Goal: Answer question/provide support: Share knowledge or assist other users

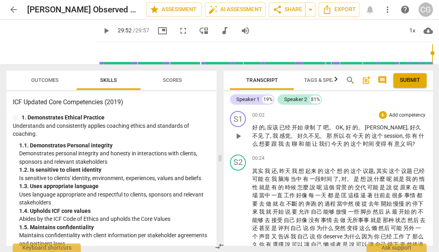
click at [239, 135] on span "play_arrow" at bounding box center [238, 136] width 10 height 10
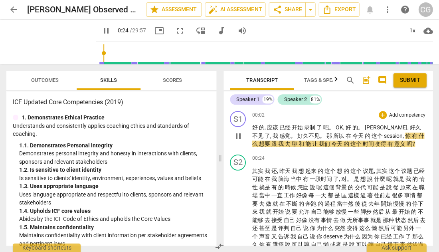
click at [391, 114] on p "Add competency" at bounding box center [407, 115] width 38 height 7
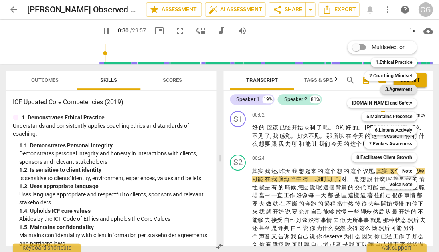
click at [407, 88] on b "3.Agreement" at bounding box center [398, 90] width 27 height 10
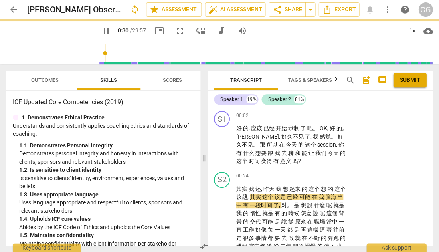
type input "31"
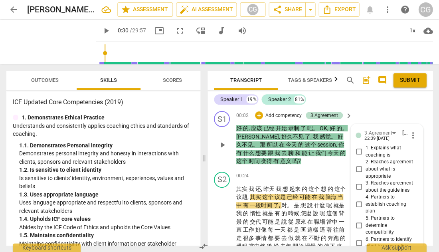
click at [358, 204] on input "4. Partners to establish coaching plan" at bounding box center [358, 205] width 13 height 10
checkbox input "true"
click at [101, 31] on span "play_arrow" at bounding box center [106, 31] width 10 height 10
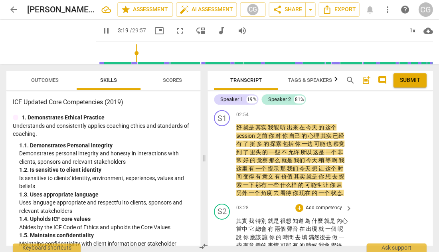
scroll to position [375, 0]
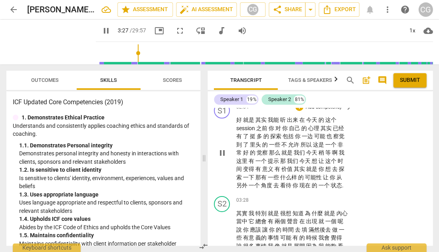
click at [223, 153] on span "pause" at bounding box center [223, 153] width 10 height 10
type input "208"
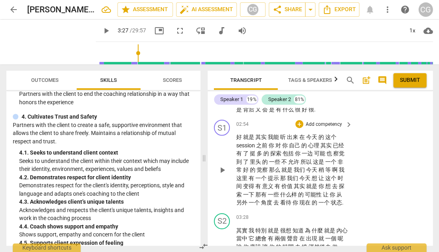
scroll to position [356, 0]
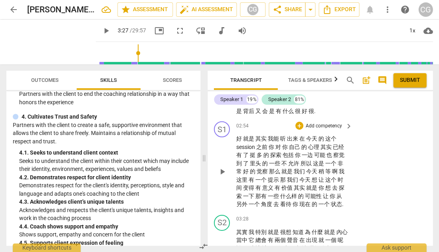
click at [338, 127] on p "Add competency" at bounding box center [324, 125] width 38 height 7
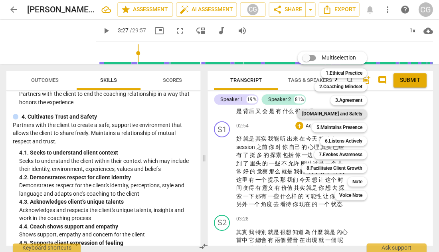
click at [342, 114] on b "[DOMAIN_NAME] and Safety" at bounding box center [332, 114] width 60 height 10
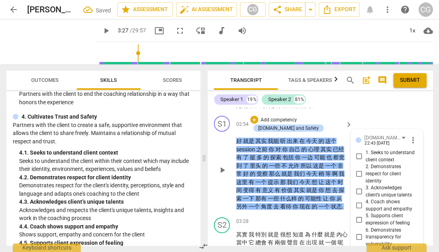
scroll to position [360, 0]
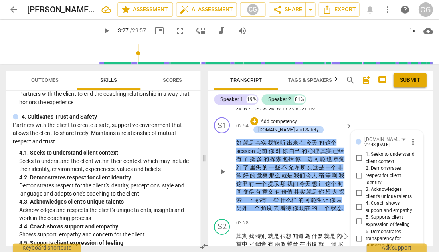
click at [358, 162] on input "1. Seeks to understand client context" at bounding box center [358, 158] width 13 height 10
checkbox input "true"
click at [359, 180] on input "2. Demonstrates respect for client identity" at bounding box center [358, 176] width 13 height 10
checkbox input "true"
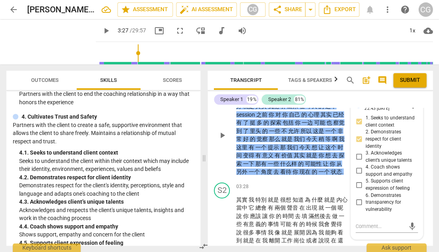
scroll to position [398, 0]
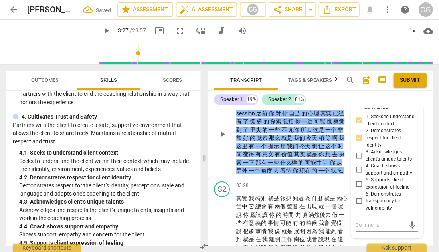
click at [358, 160] on input "3. Acknowledges client’s unique talents" at bounding box center [358, 156] width 13 height 10
checkbox input "true"
click at [356, 174] on input "4. Coach shows support and empathy" at bounding box center [358, 170] width 13 height 10
checkbox input "true"
click at [361, 229] on textarea at bounding box center [380, 225] width 49 height 8
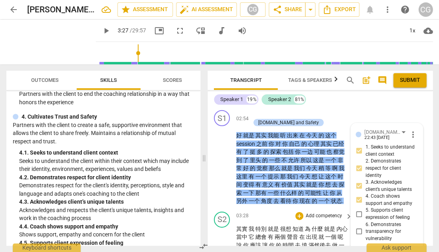
scroll to position [366, 0]
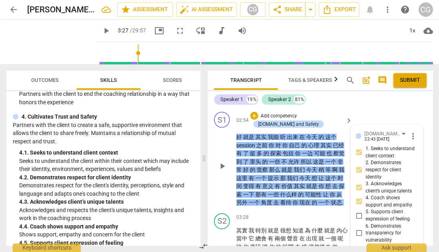
click at [291, 115] on p "Add competency" at bounding box center [279, 116] width 38 height 7
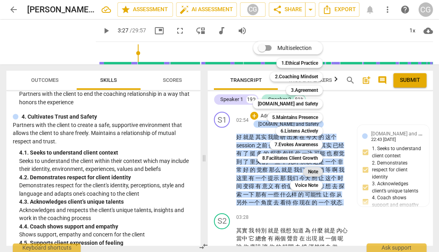
click at [312, 170] on b "Note" at bounding box center [313, 172] width 10 height 10
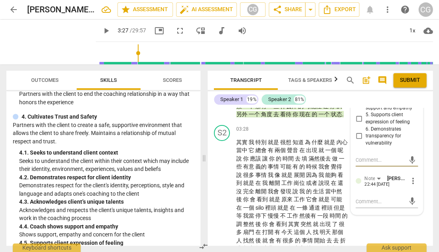
scroll to position [465, 0]
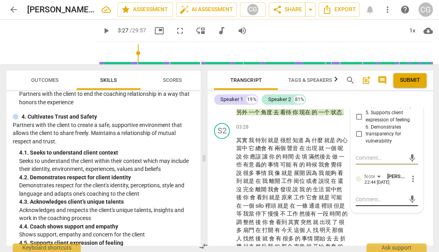
click at [368, 203] on textarea at bounding box center [380, 200] width 49 height 8
type textarea "y"
type textarea "yi"
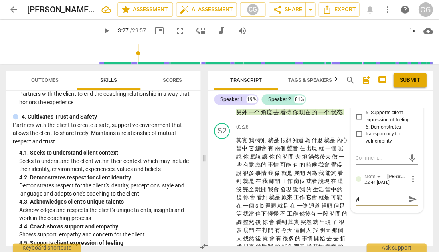
type textarea "[PERSON_NAME]"
type textarea "一个"
type textarea "一个c"
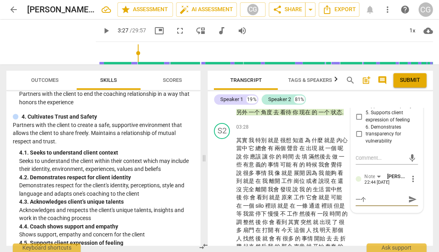
type textarea "一个c"
type textarea "一个ch"
type textarea "一个cho"
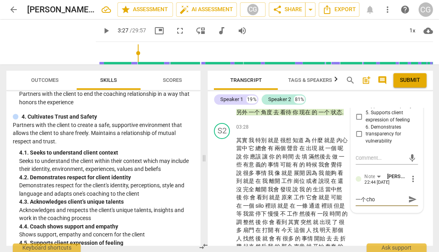
type textarea "一个[PERSON_NAME]"
type textarea "一个choic"
type textarea "一个choice"
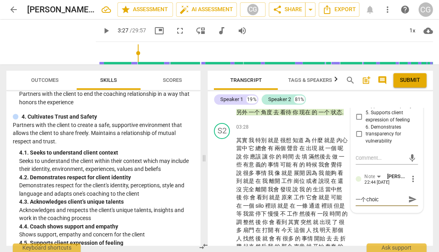
type textarea "一个choice"
type textarea "一个choice p"
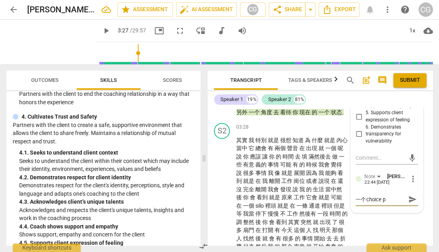
type textarea "一个choice po"
type textarea "一个choice poi"
type textarea "一个choice poin"
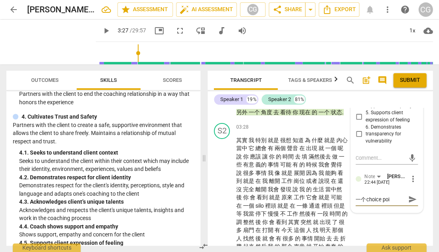
type textarea "一个choice poin"
type textarea "一个choice point"
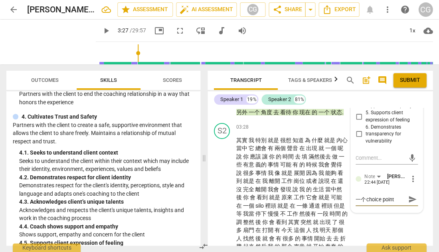
type textarea "一个choice point h"
type textarea "一个choice point he"
type textarea "一个choice point her"
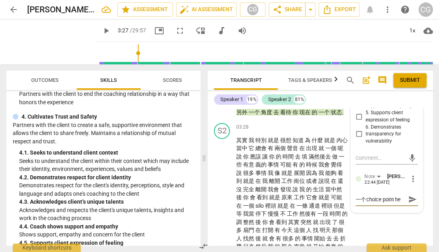
type textarea "一个choice point her"
type textarea "一个choice point here"
type textarea "一个choice point here:"
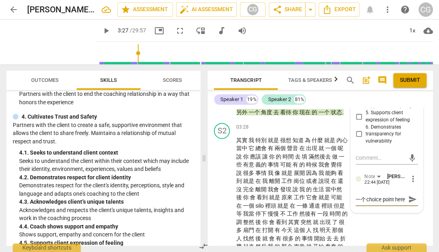
type textarea "一个choice point here:"
type textarea "一个choice point here: k"
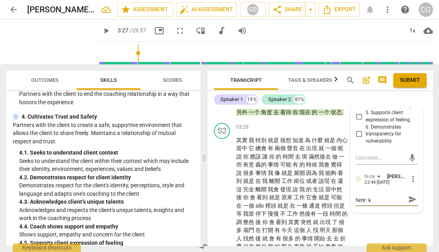
type textarea "一个choice point here: ke"
type textarea "一个choice point here: keh"
type textarea "一个choice point here: kehu"
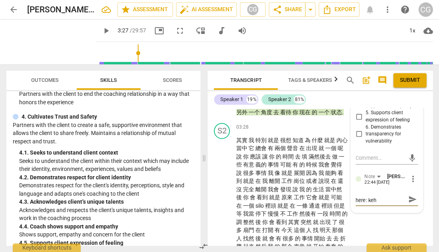
type textarea "一个choice point here: kehu"
type textarea "一个choice point here: keh"
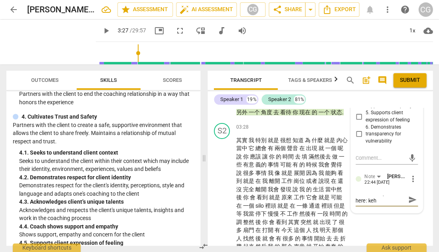
type textarea "一个choice point here: ke"
type textarea "一个choice point here: k"
type textarea "一个choice point here:"
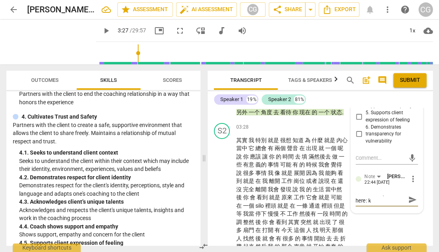
type textarea "一个choice point here:"
type textarea "一个choice point here: k"
type textarea "一个choice point here: ke"
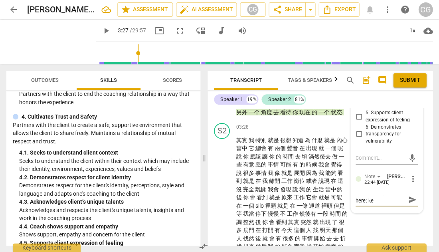
type textarea "一个choice point here: keh"
type textarea "一个choice point here: ke"
type textarea "一个choice point here: k"
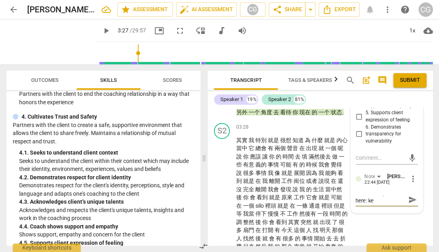
type textarea "一个choice point here: k"
type textarea "一个choice point here:"
type textarea "一个choice point here: k"
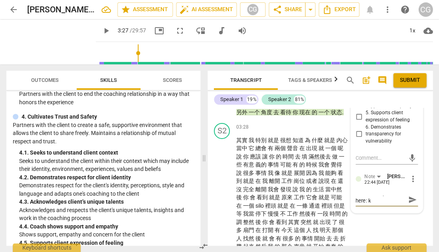
type textarea "一个choice point here: ke"
type textarea "一个choice point here: ke h"
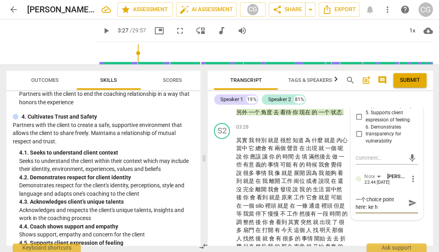
type textarea "一个choice point here: ke hu"
type textarea "一个choice point here: 客户"
type textarea "一个choice point here: 客户s"
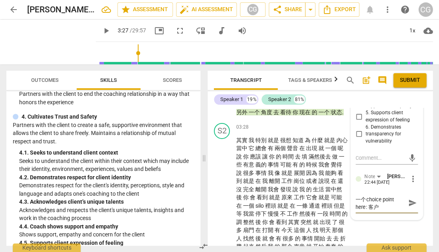
type textarea "一个choice point here: 客户s"
type textarea "一个choice point here: 客户sh"
type textarea "一个choice point here: 客户sha"
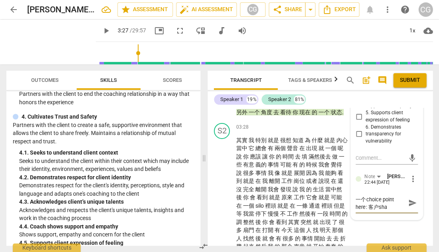
type textarea "一个choice point here: 客户shan"
type textarea "一个choice point here: 客户shang"
type textarea "一个choice point here: 客户shan gi"
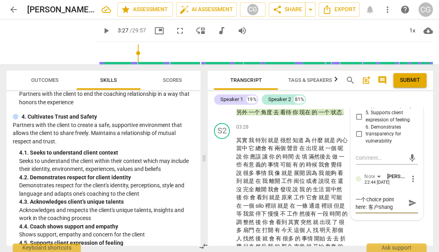
type textarea "一个choice point here: 客户shan gi"
type textarea "一个choice point here: 客户[PERSON_NAME]"
type textarea "一个choice point here: 客户上看"
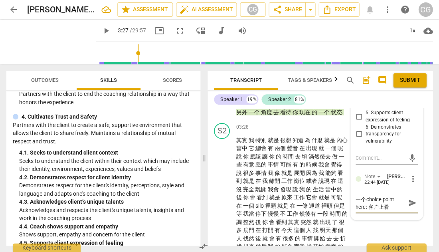
type textarea "一个choice point here: 客户上"
type textarea "一个choice point here: 客户"
type textarea "一个choice point here: 客户z"
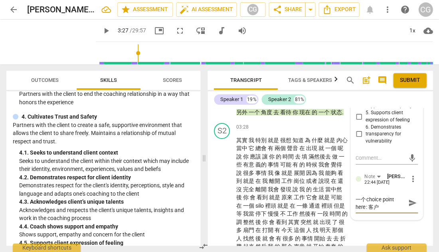
type textarea "一个choice point here: 客户z"
type textarea "一个choice point here: 客户za"
type textarea "一个choice point here: 客户zai"
type textarea "一个choice point here: 客户在"
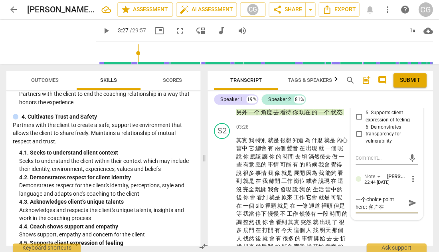
type textarea "一个choice point here: 客户在s"
type textarea "一个choice point here: 客户在sh"
type textarea "一个choice point here: 客户在sha"
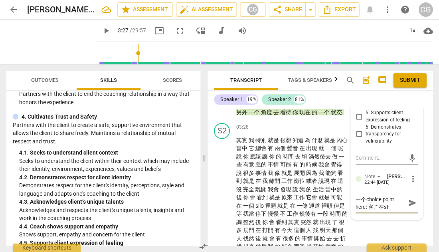
type textarea "一个choice point here: 客户在sha"
type textarea "一个choice point here: 客户在[GEOGRAPHIC_DATA]"
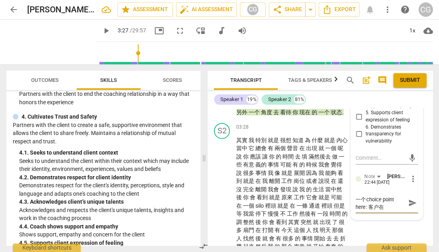
type textarea "一个choice point here: 客户在[GEOGRAPHIC_DATA] m"
type textarea "一个choice point here: 客户在[GEOGRAPHIC_DATA] mi"
type textarea "一个choice point here: 客户在[GEOGRAPHIC_DATA] mi a"
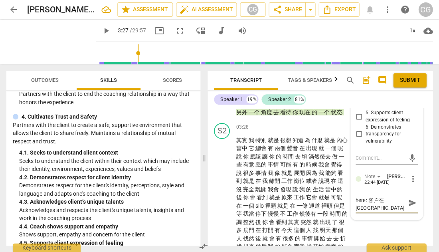
type textarea "一个choice point here: 客户在[GEOGRAPHIC_DATA] mi a"
type textarea "一个choice point here: 客户在shang mian"
type textarea "一个choice point here: 客户在上面"
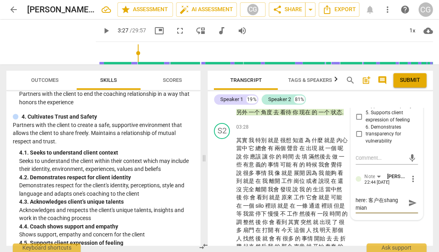
type textarea "一个choice point here: 客户在上面"
type textarea "一个choice point here: 客户在上面c"
type textarea "一个choice point here: 客户在上面ch"
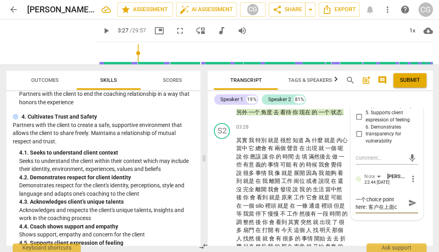
type textarea "一个choice point here: 客户在上面ch"
type textarea "一个choice point here: 客户在上面che"
type textarea "一个choice point here: 客户在上面[PERSON_NAME]"
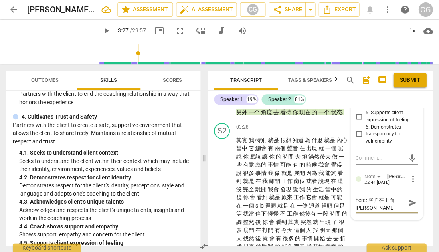
type textarea "一个choice point here: 客户在上面[PERSON_NAME]"
type textarea "一个choice point here: 客户在上面chens"
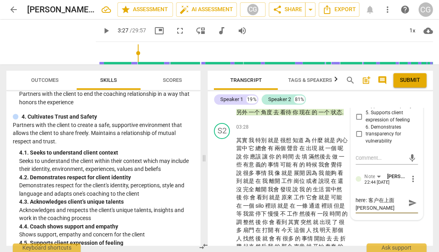
type textarea "一个choice point here: 客户在上面chens"
type textarea "一个choice point here: 客户在上面[PERSON_NAME] sh"
type textarea "一个choice point here: 客户在上面[PERSON_NAME] shu"
type textarea "一个choice point here: 客户在上面[PERSON_NAME]"
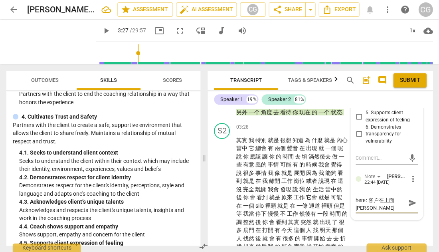
scroll to position [7, 0]
type textarea "一个choice point here: 客户在上面[PERSON_NAME]h"
type textarea "一个choice point here: 客户在上面[PERSON_NAME]"
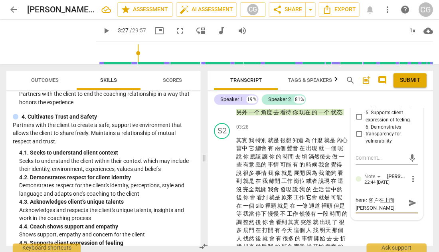
type textarea "一个choice point here: 客户在上面[PERSON_NAME]"
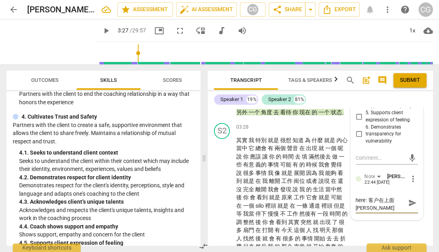
type textarea "一个choice point here: 客户在上面[PERSON_NAME]"
type textarea "一个choice point here: 客户在上面[PERSON_NAME]活体"
type textarea "一个choice point here: 客户在上面[PERSON_NAME]活"
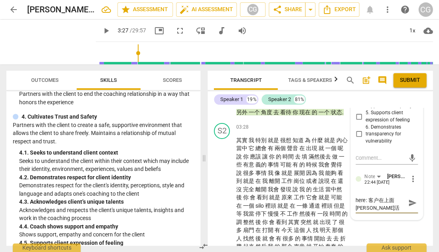
type textarea "一个choice point here: 客户在上面[PERSON_NAME]"
type textarea "一个choice point here: 客户在上面[PERSON_NAME]d"
type textarea "一个choice point here: 客户在上面[PERSON_NAME]de"
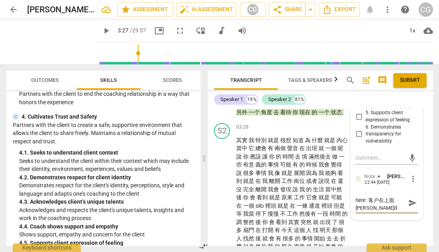
type textarea "一个choice point here: 客户在上面[PERSON_NAME]de"
type textarea "一个choice point here: 客户在上面[PERSON_NAME]的"
type textarea "一个choice point here: 客户在上面[PERSON_NAME]的z"
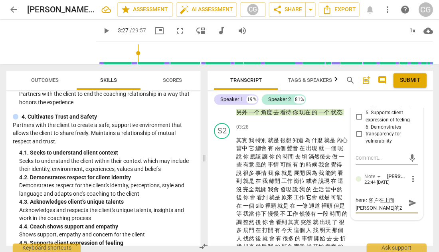
type textarea "一个choice point here: 客户在上面[PERSON_NAME]的zu"
type textarea "一个choice point here: 客户在上面[PERSON_NAME]的zui"
type textarea "一个choice point here: 客户在上面[PERSON_NAME]的zui h"
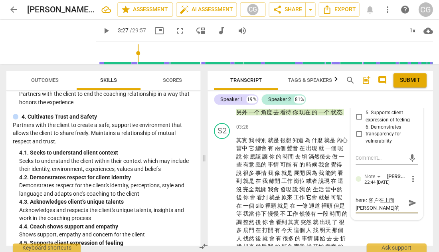
type textarea "一个choice point here: 客户在上面[PERSON_NAME]的zui h"
type textarea "一个choice point here: 客户在上面[PERSON_NAME]的zui ho"
type textarea "一个choice point here: 客户在上面[PERSON_NAME]的zui hou"
type textarea "一个choice point here: 客户在上面[PERSON_NAME]的最后"
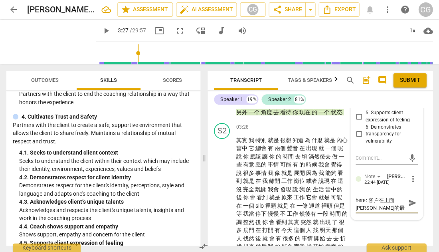
type textarea "一个choice point here: 客户在上面[PERSON_NAME]的最后m"
type textarea "一个choice point here: 客户在上面[PERSON_NAME]的最后mi"
type textarea "一个choice point here: 客户在上面[PERSON_NAME]的最后mi a"
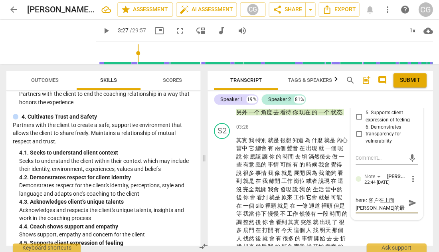
type textarea "一个choice point here: 客户在上面[PERSON_NAME]的最后mi a"
type textarea "一个choice point here: 客户在上面[PERSON_NAME]的最后mian"
type textarea "一个choice point here: 客户在上面[PERSON_NAME]的最后面"
type textarea "一个choice point here: 客户在上面[PERSON_NAME]的最后面s"
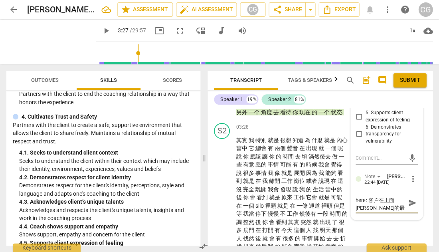
type textarea "一个choice point here: 客户在上面[PERSON_NAME]的最后面s h"
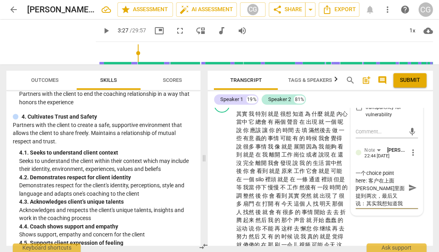
scroll to position [0, 0]
click at [368, 188] on textarea "一个choice point here: 客户在上面[PERSON_NAME]里面提到两次，最后又说：其实我想知道我这样的想法背后是什么”，" at bounding box center [380, 187] width 49 height 37
click at [383, 198] on textarea "客户在上面[PERSON_NAME]里面提到两次，最后又说：其实我想知道我这样的想法背后是什么”，" at bounding box center [380, 183] width 49 height 29
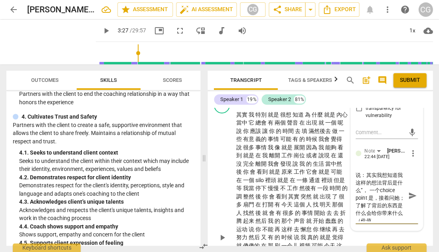
scroll to position [22, 0]
click at [409, 200] on span "send" at bounding box center [412, 195] width 9 height 9
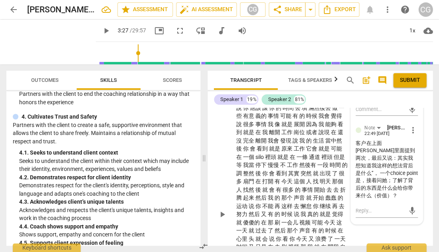
scroll to position [514, 0]
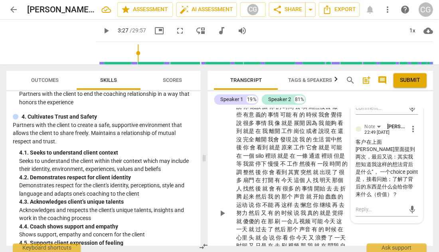
click at [223, 208] on span "play_arrow" at bounding box center [223, 213] width 10 height 10
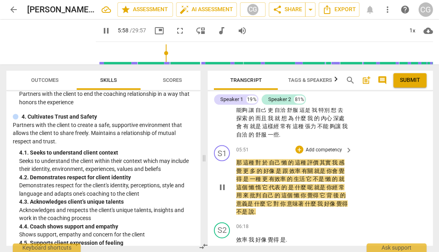
scroll to position [716, 0]
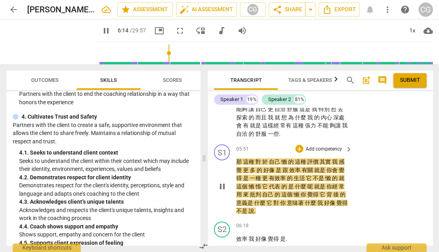
click at [223, 181] on span "pause" at bounding box center [223, 186] width 10 height 10
click at [319, 145] on p "Add competency" at bounding box center [324, 148] width 38 height 7
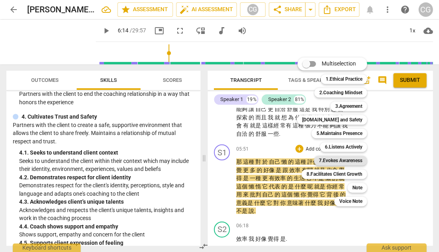
click at [332, 160] on b "7.Evokes Awareness" at bounding box center [340, 161] width 44 height 10
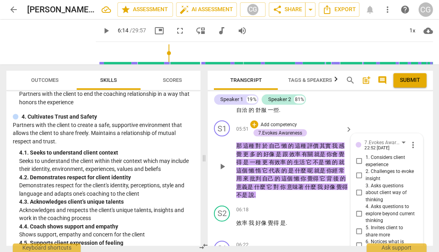
scroll to position [740, 0]
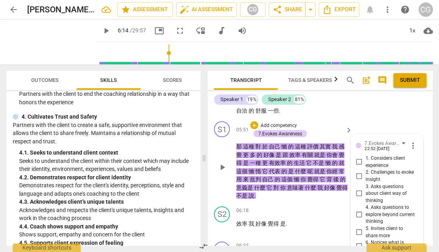
click at [358, 157] on input "1. Considers client experience" at bounding box center [358, 162] width 13 height 10
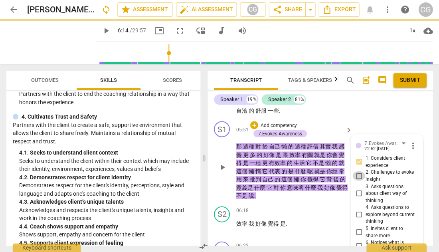
click at [358, 171] on input "2. Challenges to evoke insight" at bounding box center [358, 176] width 13 height 10
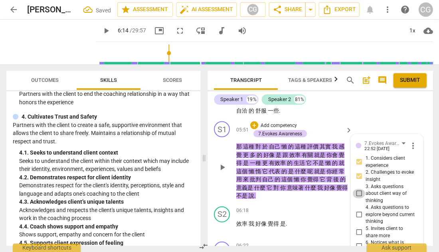
click at [356, 188] on input "3. Asks questions about client way of thinking" at bounding box center [358, 193] width 13 height 10
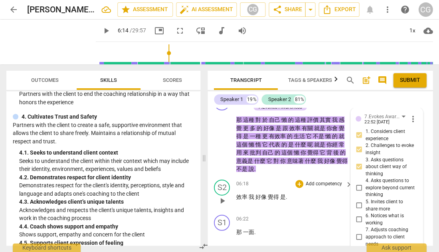
click at [221, 196] on span "play_arrow" at bounding box center [223, 201] width 10 height 10
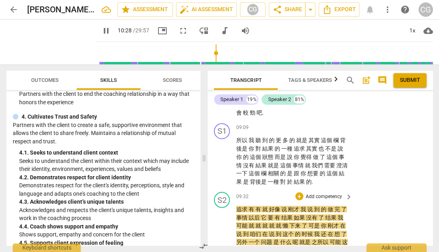
scroll to position [1202, 0]
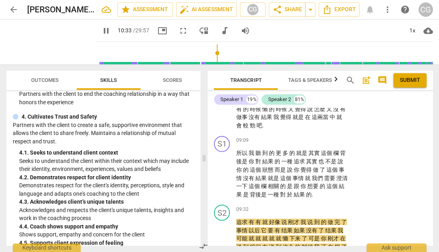
click at [101, 30] on span "pause" at bounding box center [106, 31] width 10 height 10
click at [326, 137] on p "Add competency" at bounding box center [324, 140] width 38 height 7
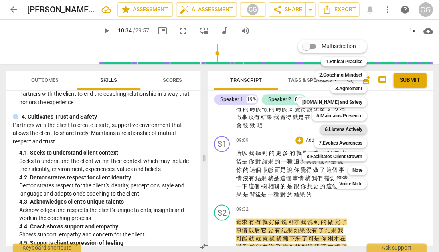
click at [346, 130] on b "6.Listens Actively" at bounding box center [343, 130] width 38 height 10
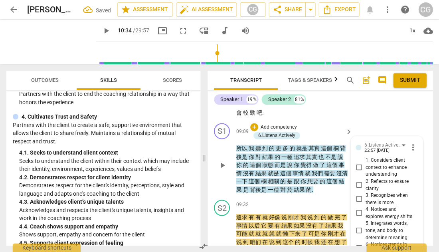
scroll to position [1210, 0]
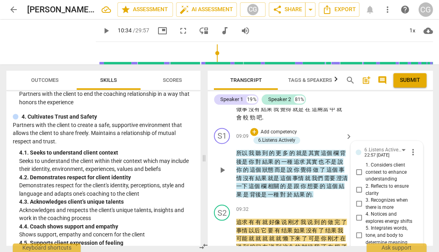
click at [358, 185] on input "2. Reflects to ensure clarity" at bounding box center [358, 190] width 13 height 10
click at [101, 32] on span "play_arrow" at bounding box center [106, 31] width 10 height 10
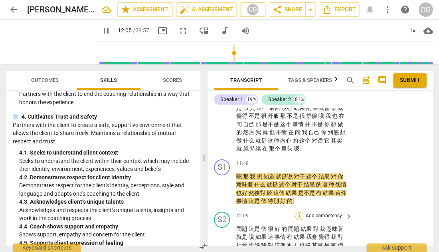
scroll to position [1514, 0]
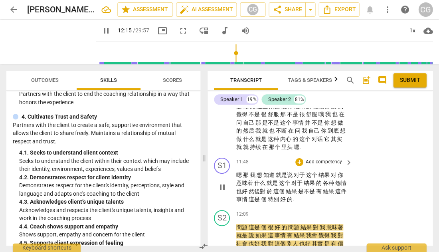
click at [318, 158] on p "Add competency" at bounding box center [324, 161] width 38 height 7
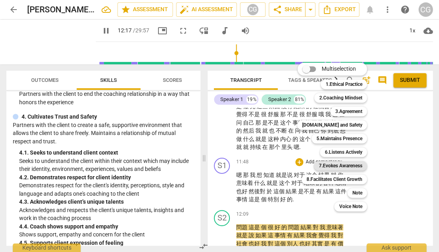
click at [332, 163] on b "7.Evokes Awareness" at bounding box center [340, 166] width 44 height 10
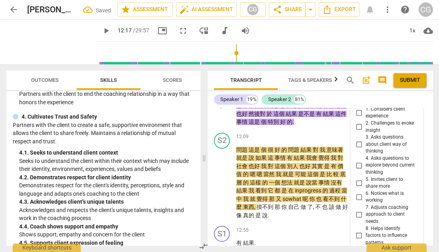
scroll to position [1595, 0]
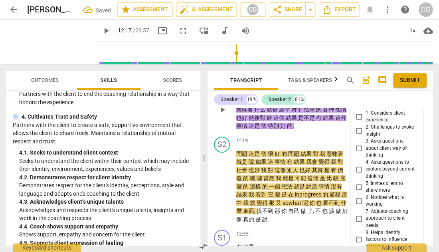
click at [357, 164] on input "4. Asks questions to explore beyond current thinking" at bounding box center [358, 169] width 13 height 10
click at [357, 143] on input "3. Asks questions about client way of thinking" at bounding box center [358, 148] width 13 height 10
click at [101, 29] on span "play_arrow" at bounding box center [106, 31] width 10 height 10
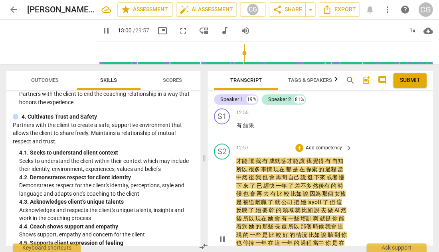
scroll to position [1719, 0]
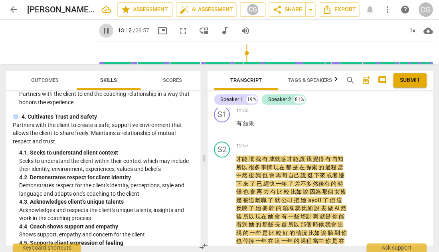
click at [101, 32] on span "pause" at bounding box center [106, 31] width 10 height 10
